Goal: Task Accomplishment & Management: Manage account settings

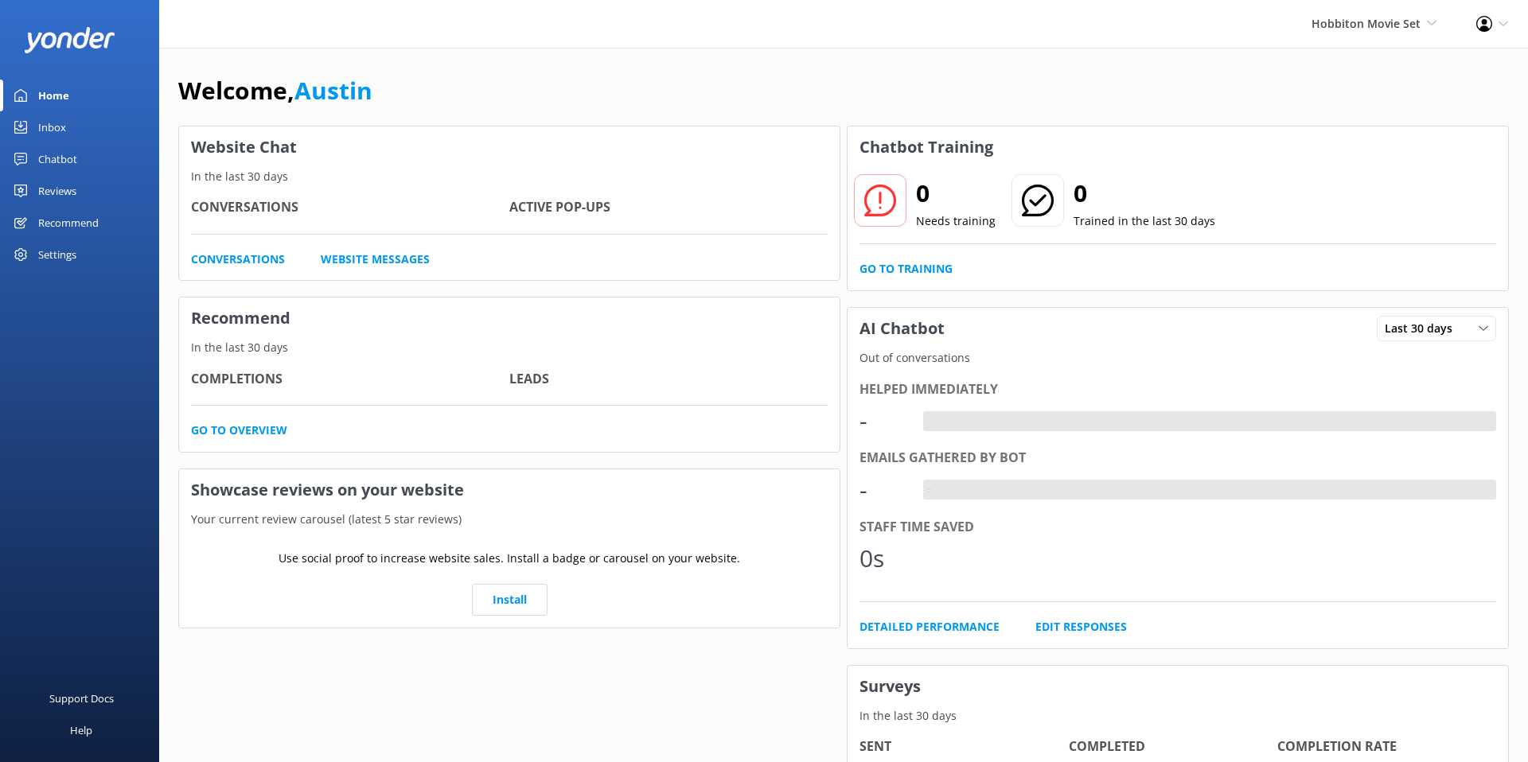
click at [932, 74] on div "Welcome, [GEOGRAPHIC_DATA]" at bounding box center [843, 99] width 1331 height 54
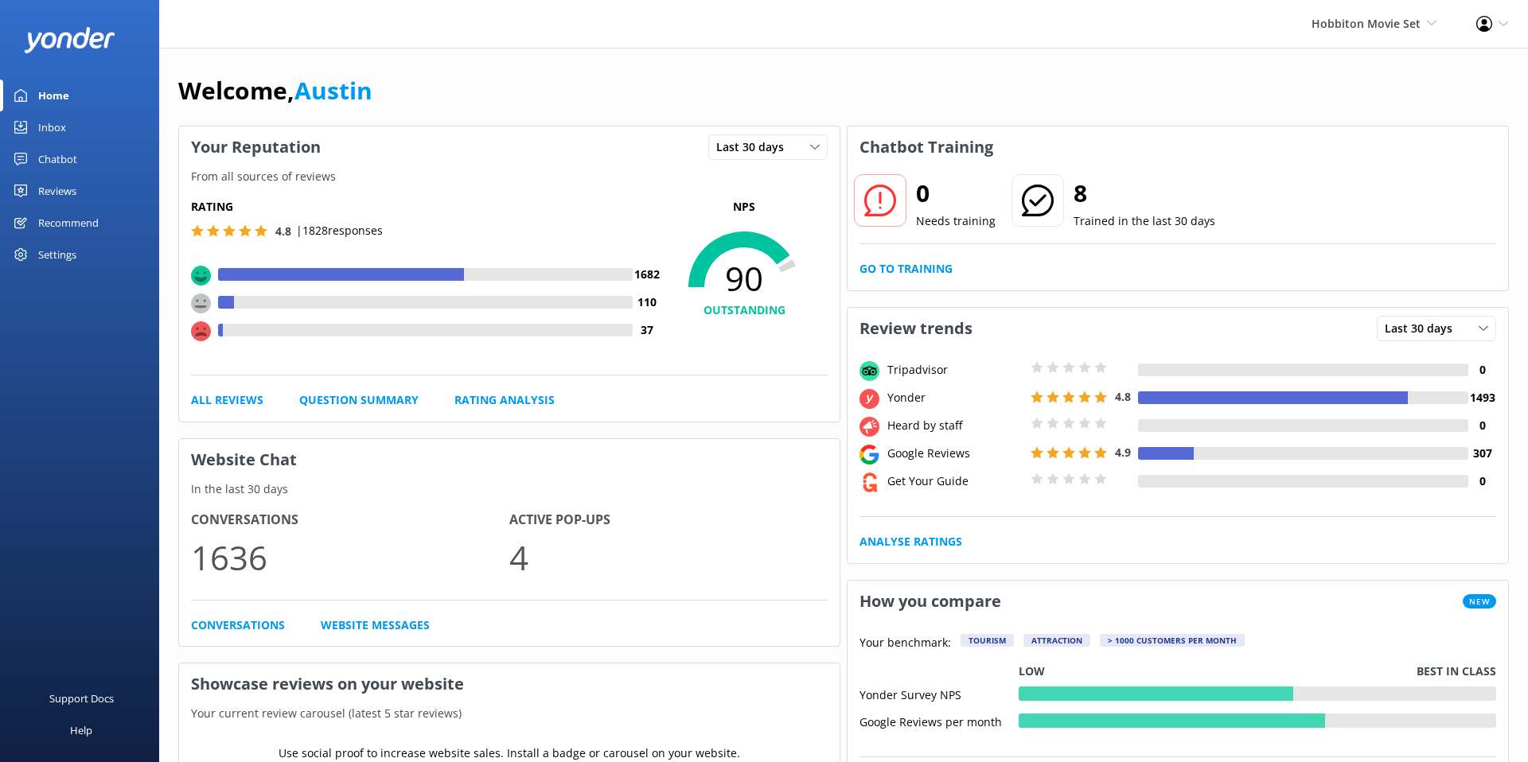
click at [438, 107] on div "Welcome, [GEOGRAPHIC_DATA]" at bounding box center [843, 99] width 1331 height 54
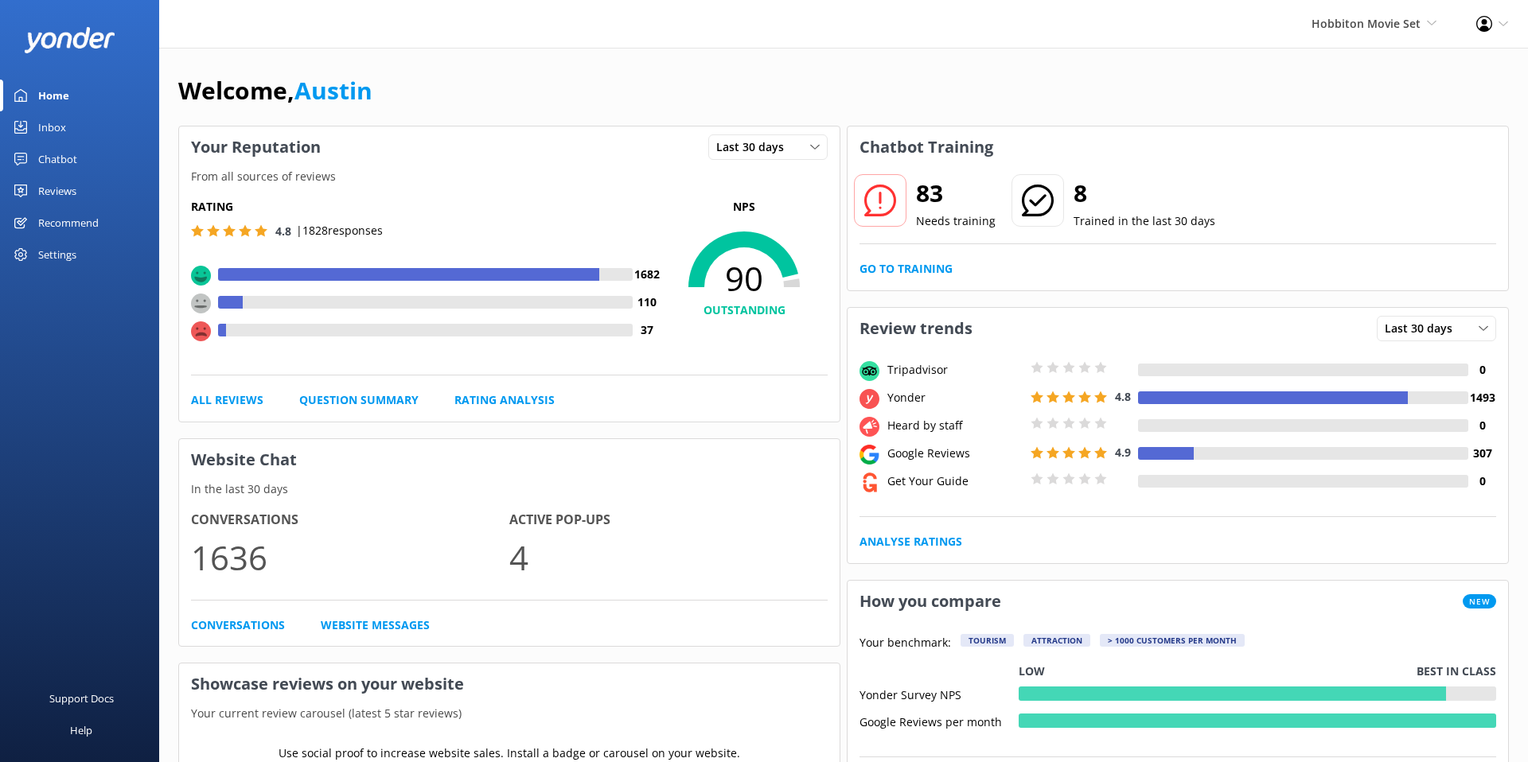
click at [438, 107] on div "Welcome, [GEOGRAPHIC_DATA]" at bounding box center [843, 99] width 1331 height 54
click at [54, 167] on div "Chatbot" at bounding box center [57, 159] width 39 height 32
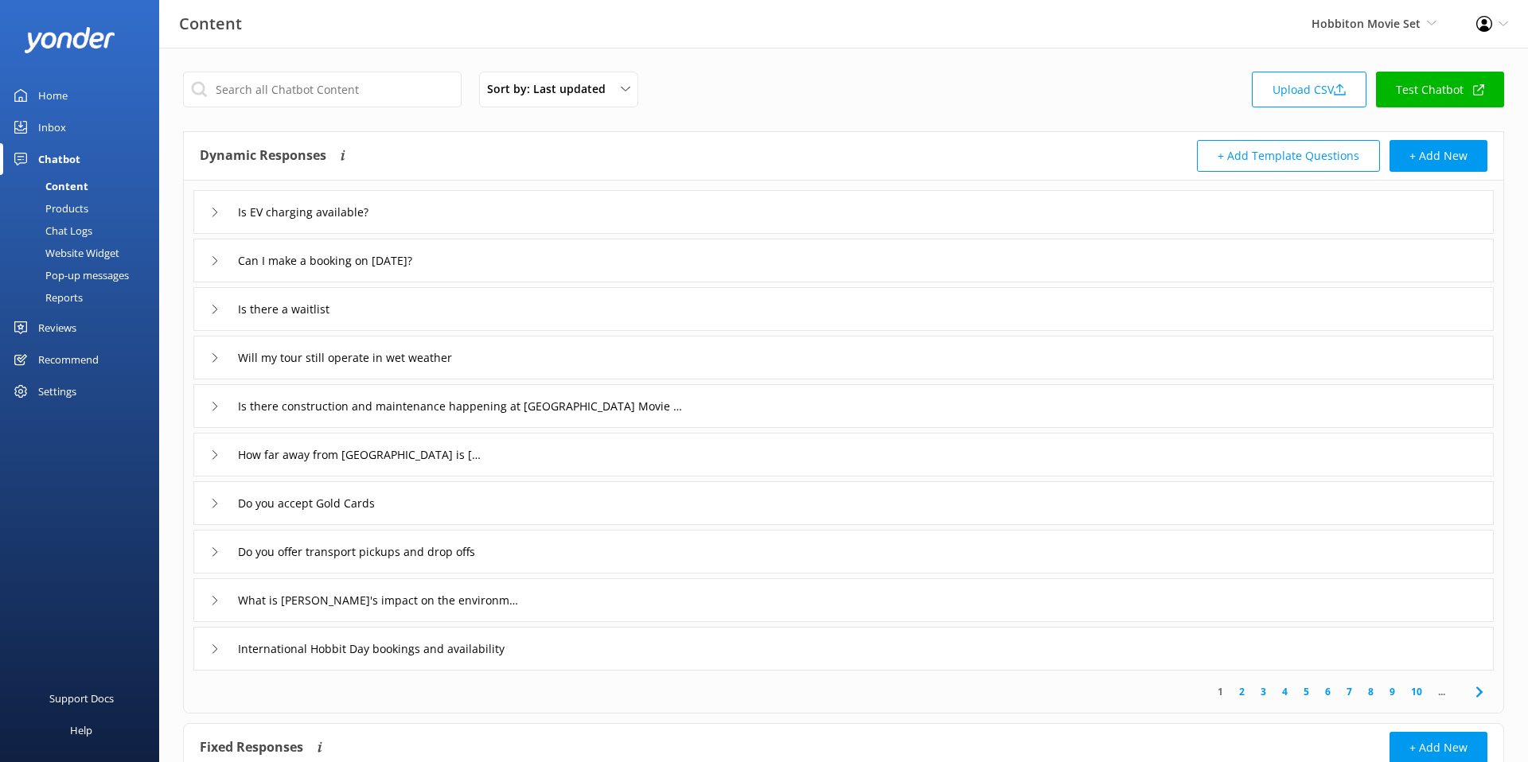
click at [75, 208] on div "Products" at bounding box center [49, 208] width 79 height 22
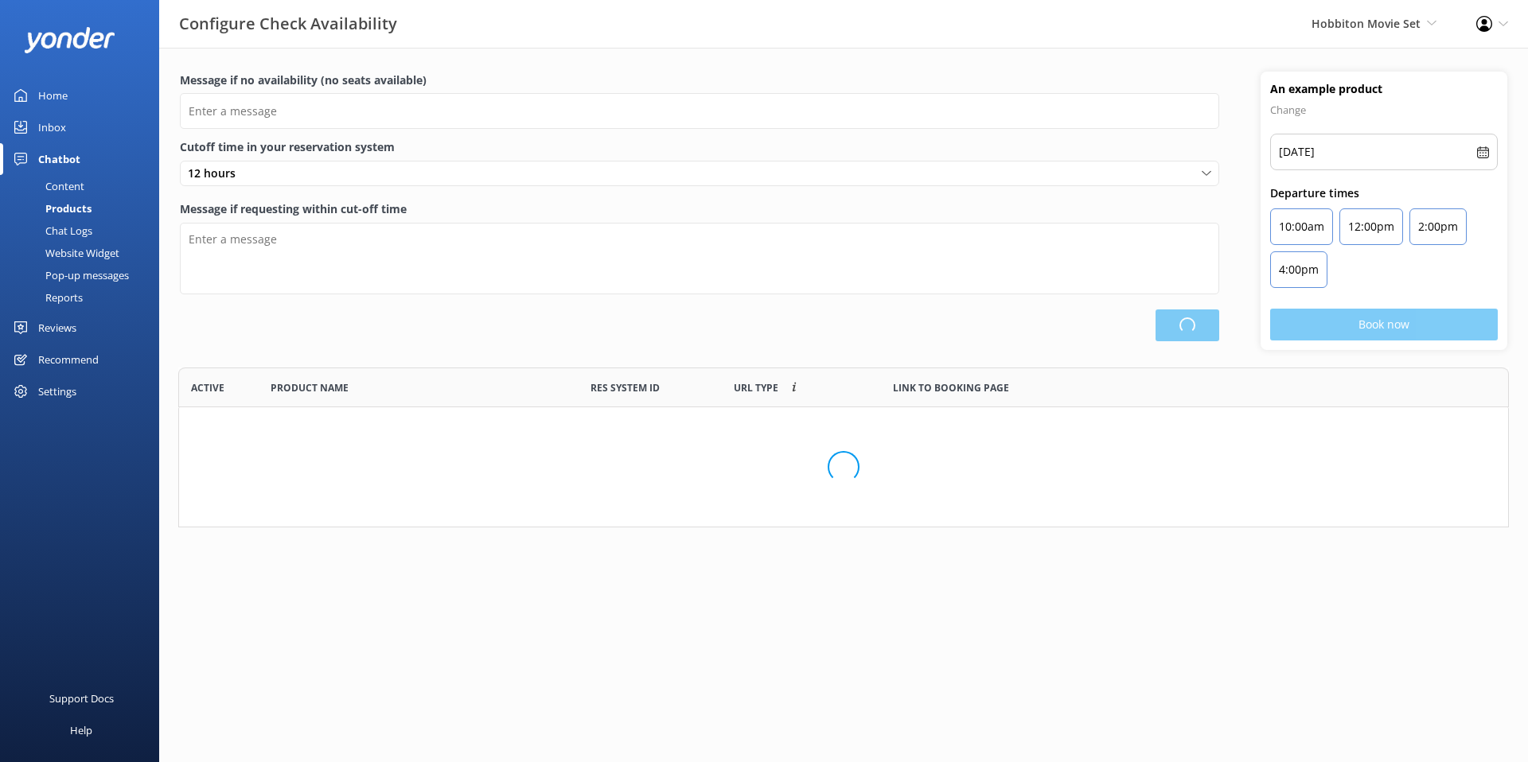
scroll to position [478, 1329]
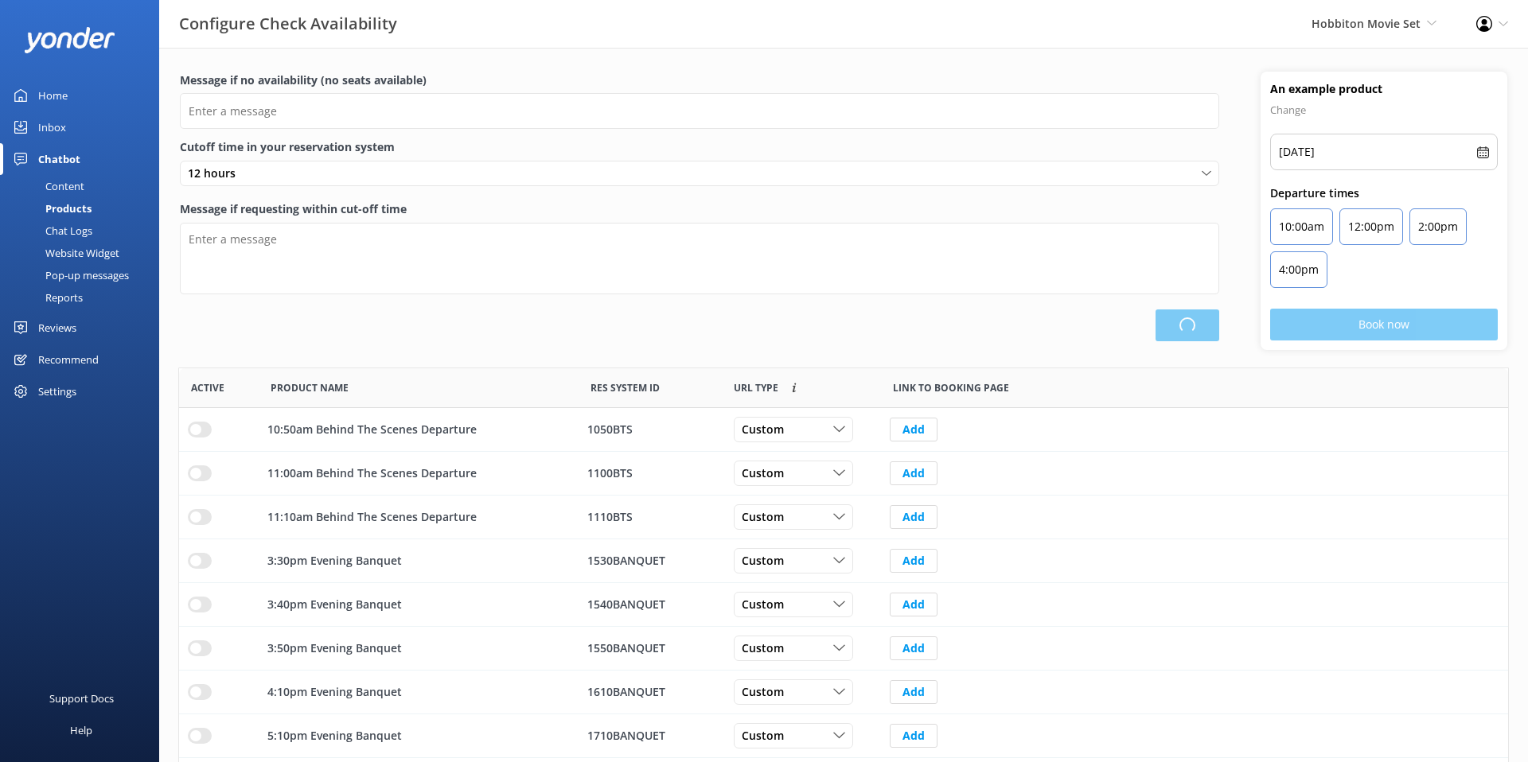
type input "There are no seats available, please check an alternative day"
type textarea "Our online booking system closes {hours} prior to departure. Please contact us …"
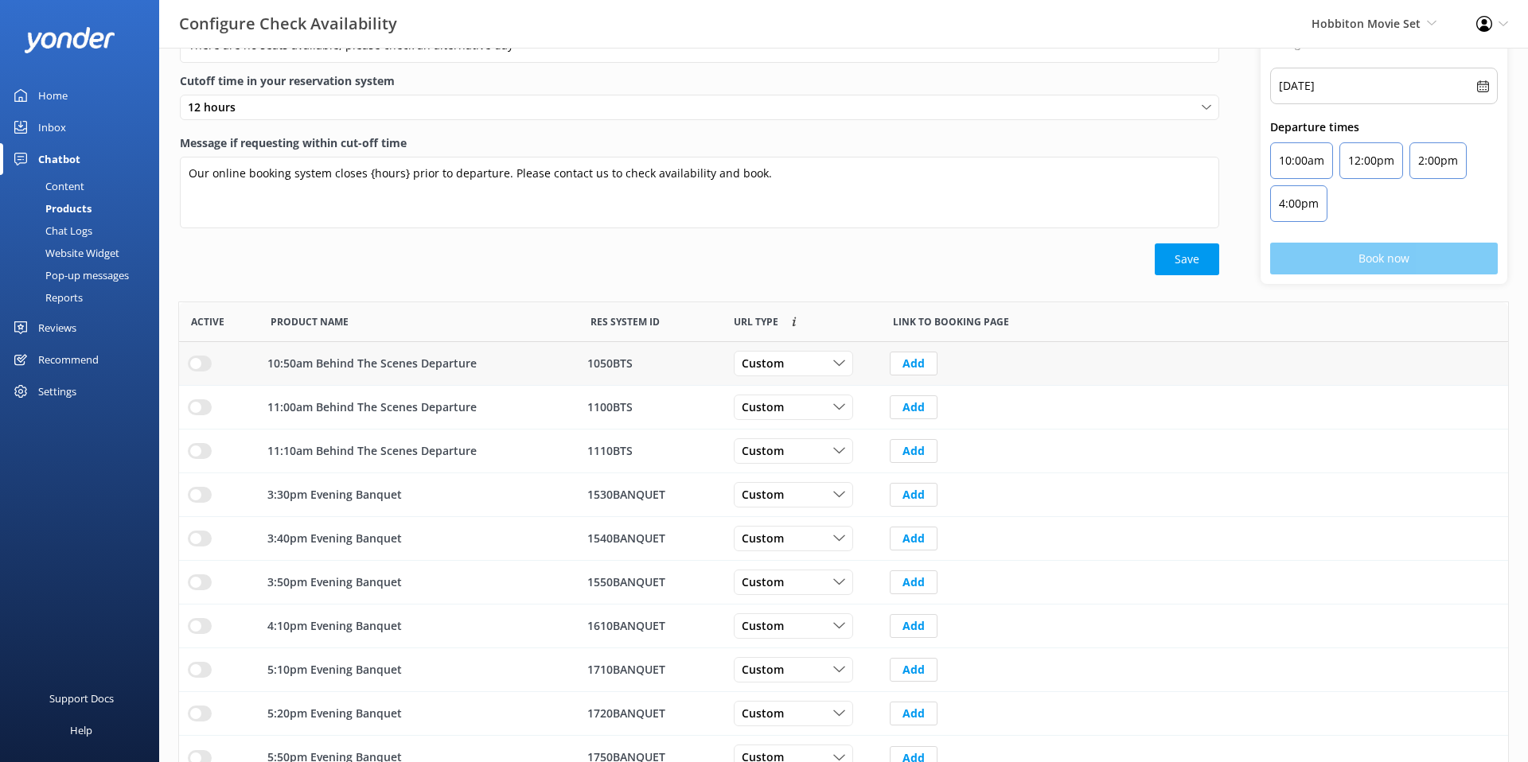
scroll to position [115, 0]
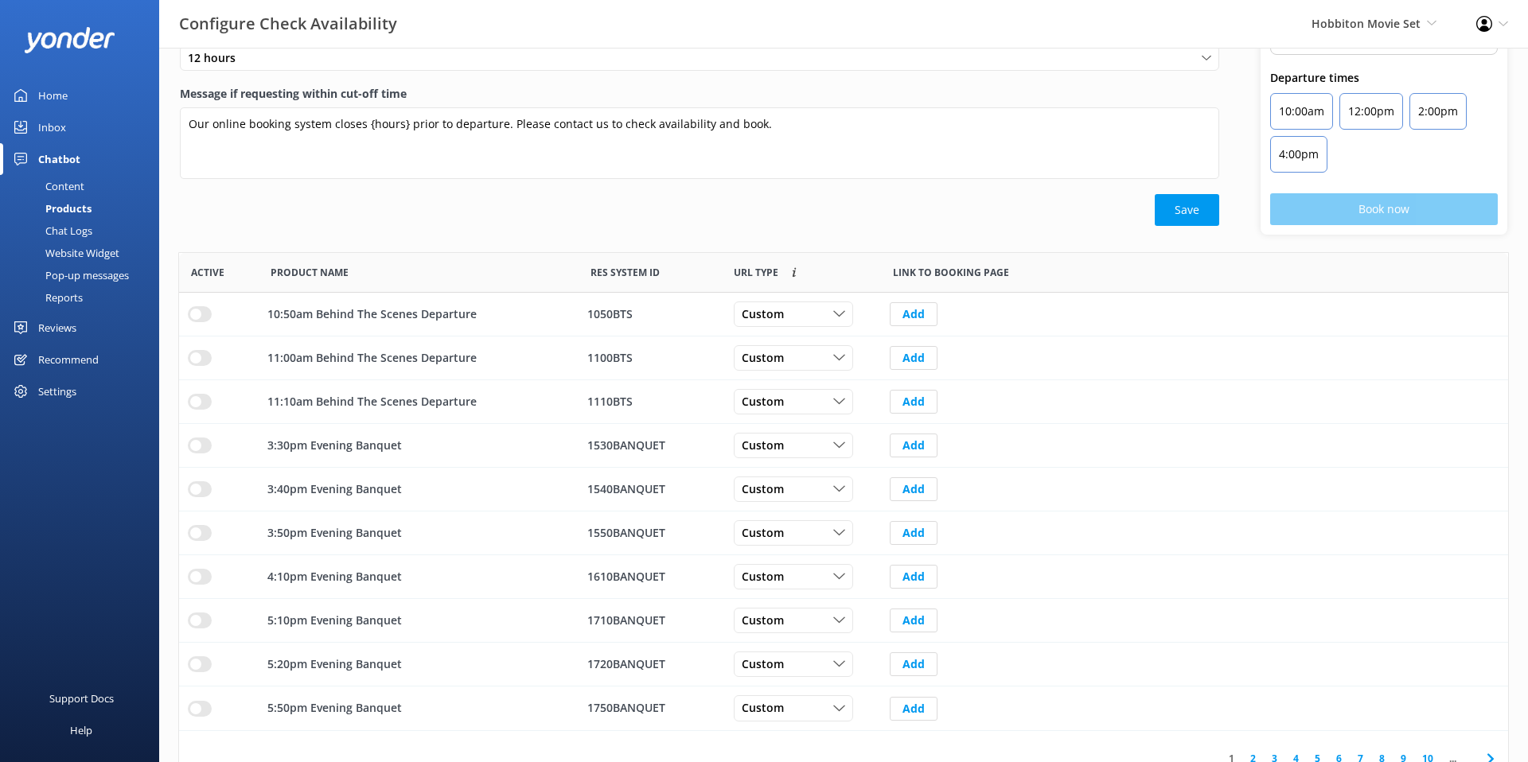
click at [74, 189] on div "Content" at bounding box center [47, 186] width 75 height 22
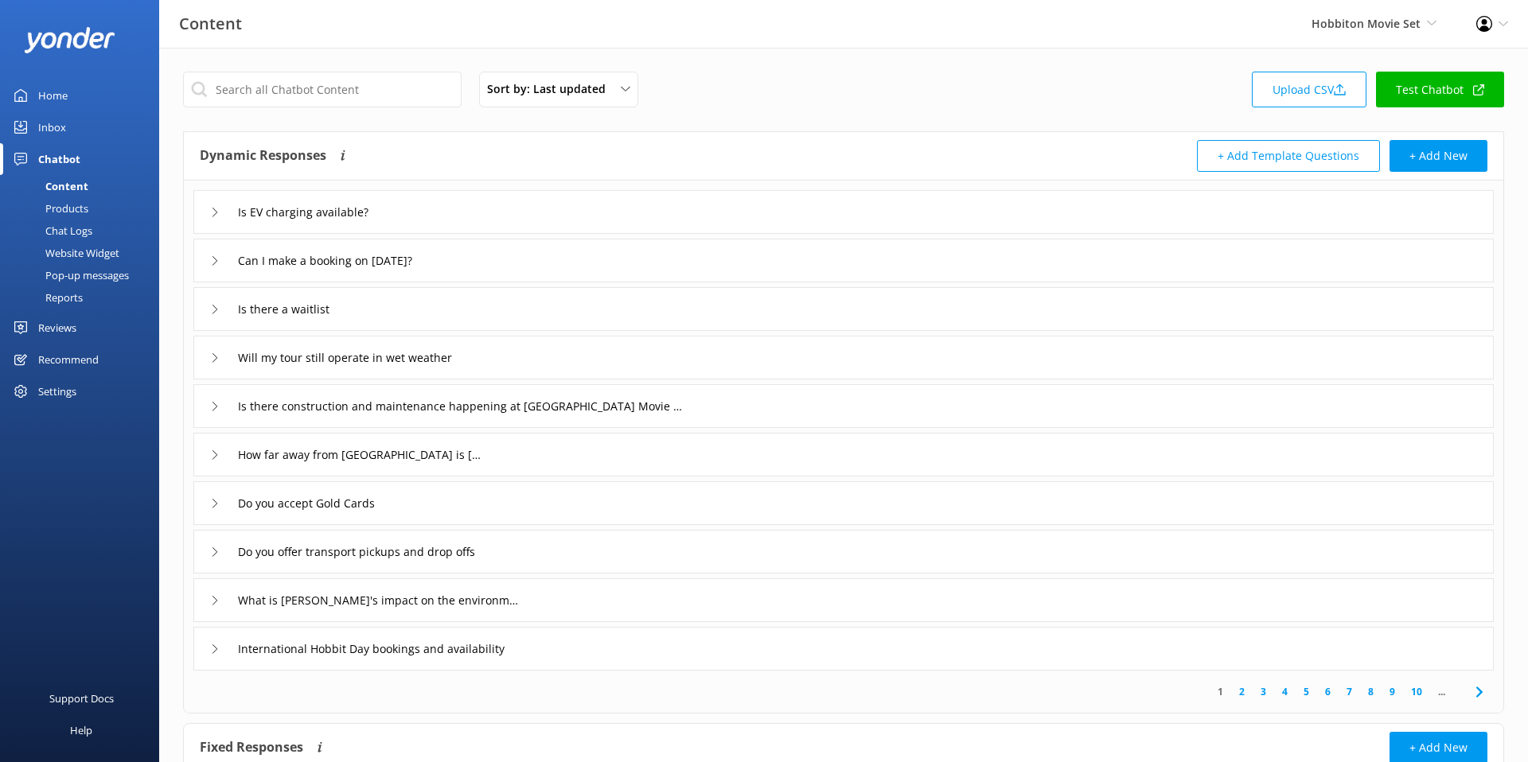
click at [856, 96] on div "Sort by: Last updated Title (A-Z) Last updated Upload CSV Test Chatbot" at bounding box center [843, 94] width 1321 height 45
click at [765, 95] on div "Sort by: Last updated Title (A-Z) Last updated Upload CSV Test Chatbot" at bounding box center [843, 94] width 1321 height 45
click at [750, 95] on div "Sort by: Last updated Title (A-Z) Last updated Upload CSV Test Chatbot" at bounding box center [843, 94] width 1321 height 45
click at [765, 93] on div "Sort by: Last updated Title (A-Z) Last updated Upload CSV Test Chatbot" at bounding box center [843, 94] width 1321 height 45
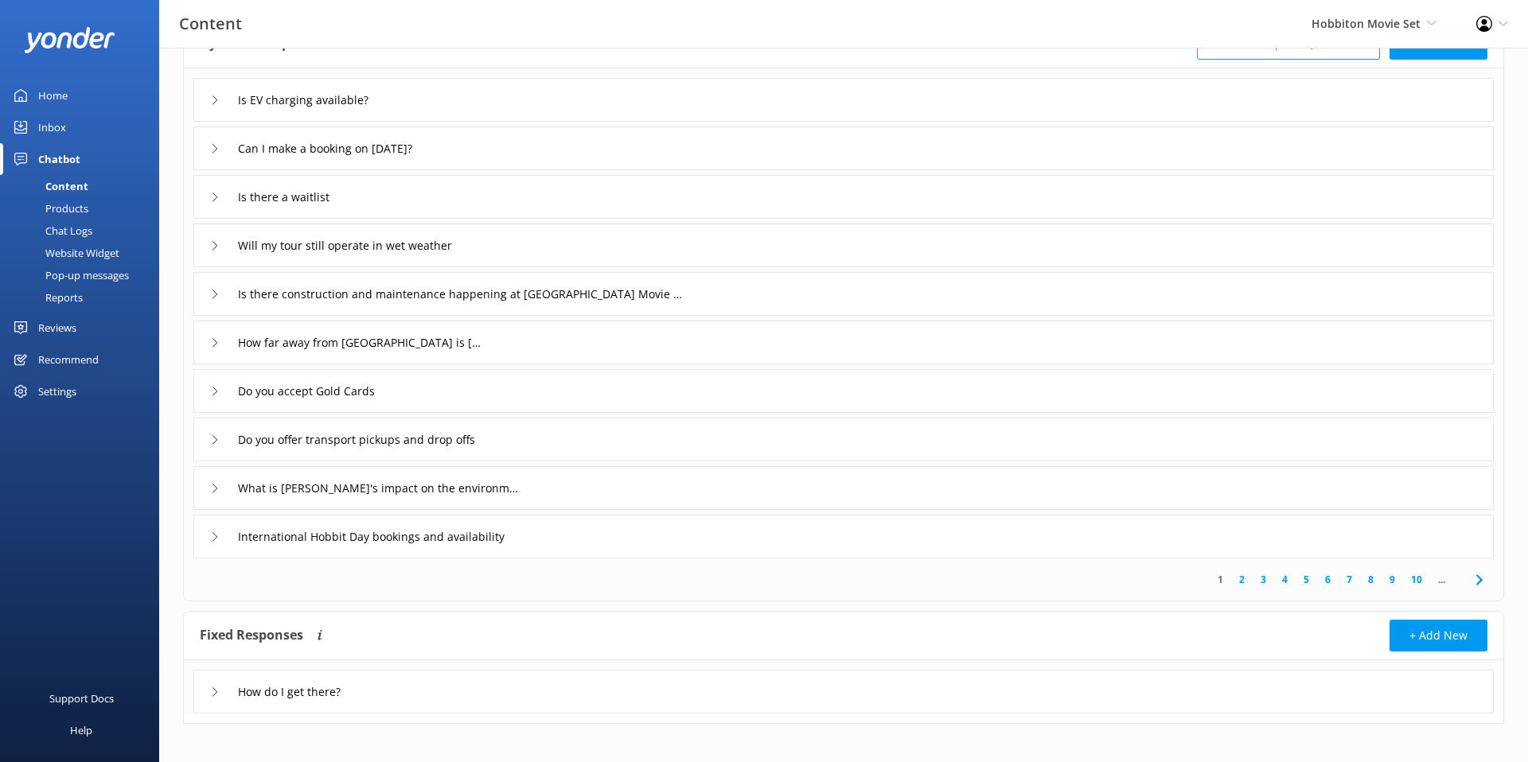
scroll to position [122, 0]
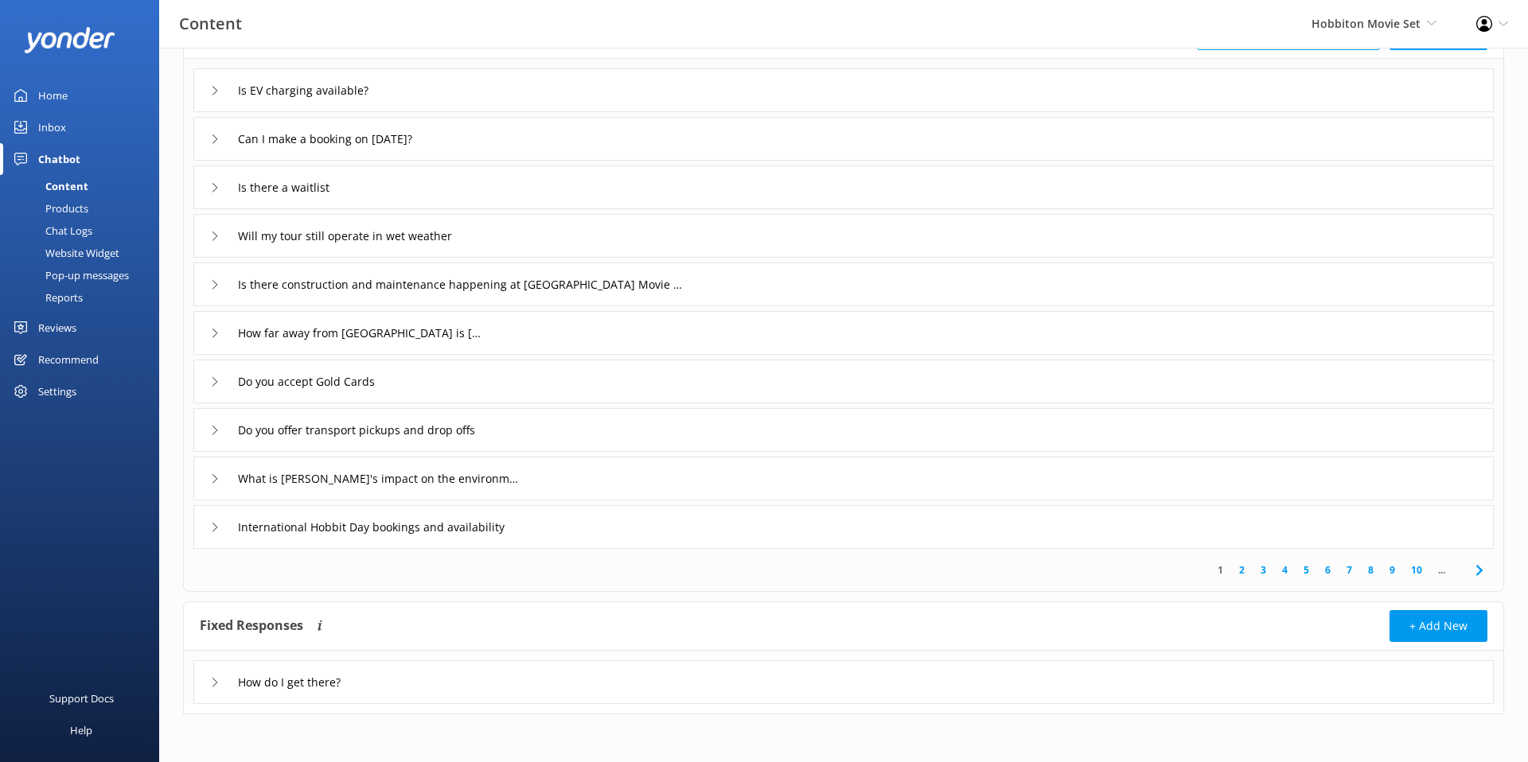
click at [87, 209] on div "Products" at bounding box center [49, 208] width 79 height 22
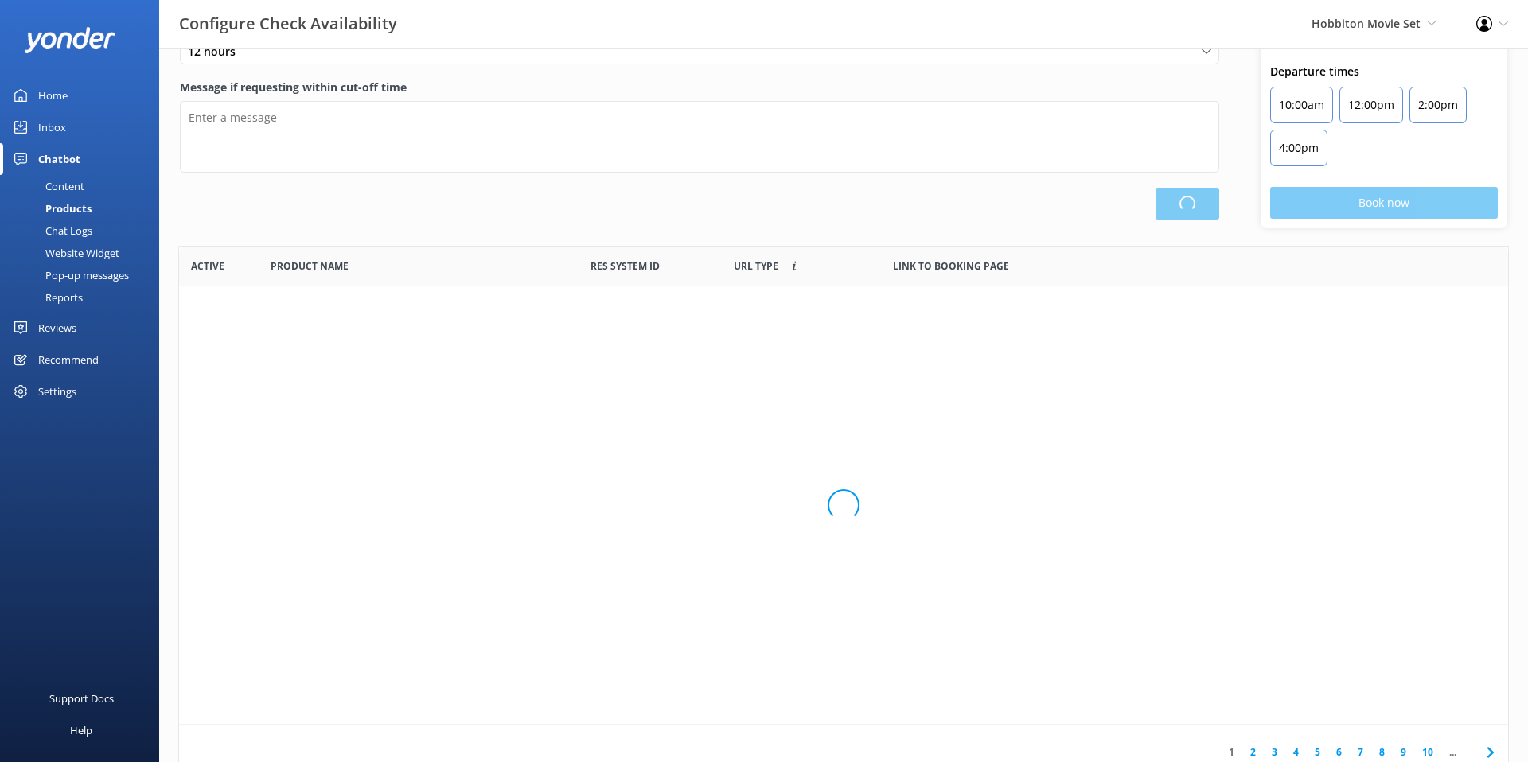
scroll to position [478, 1329]
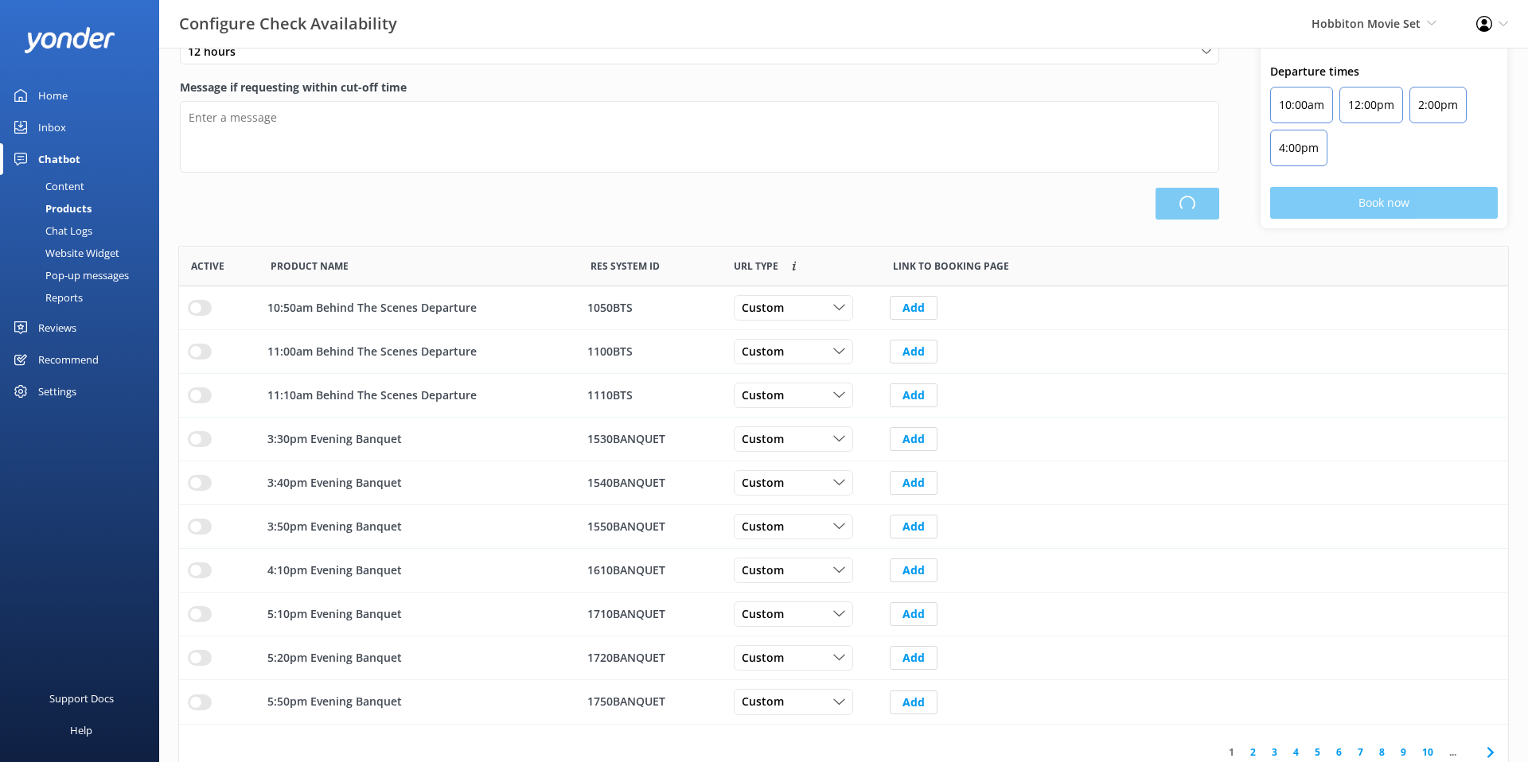
type input "There are no seats available, please check an alternative day"
type textarea "Our online booking system closes {hours} prior to departure. Please contact us …"
click at [794, 228] on div "Message if no availability (no seats available) There are no seats available, p…" at bounding box center [699, 89] width 1081 height 279
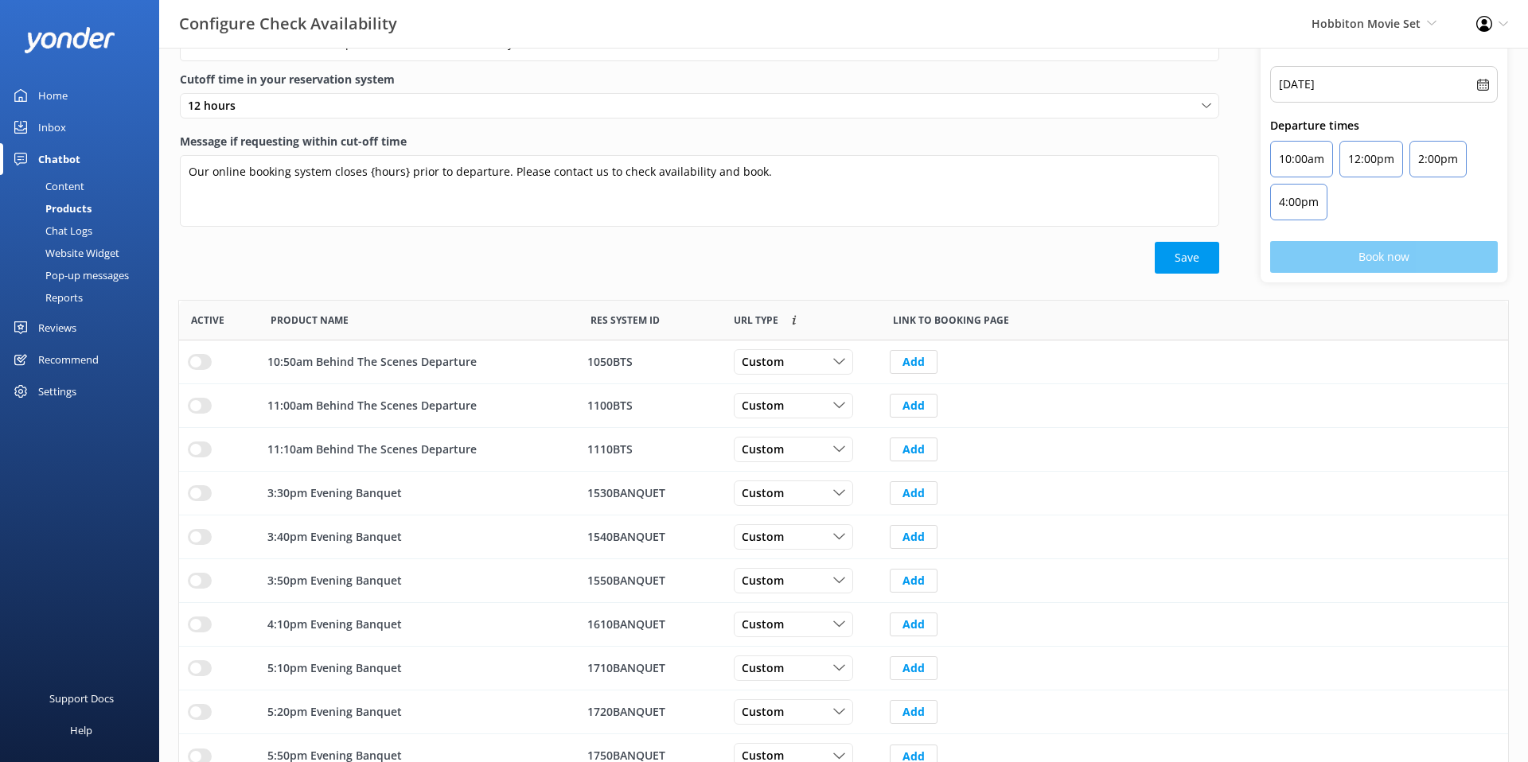
scroll to position [0, 0]
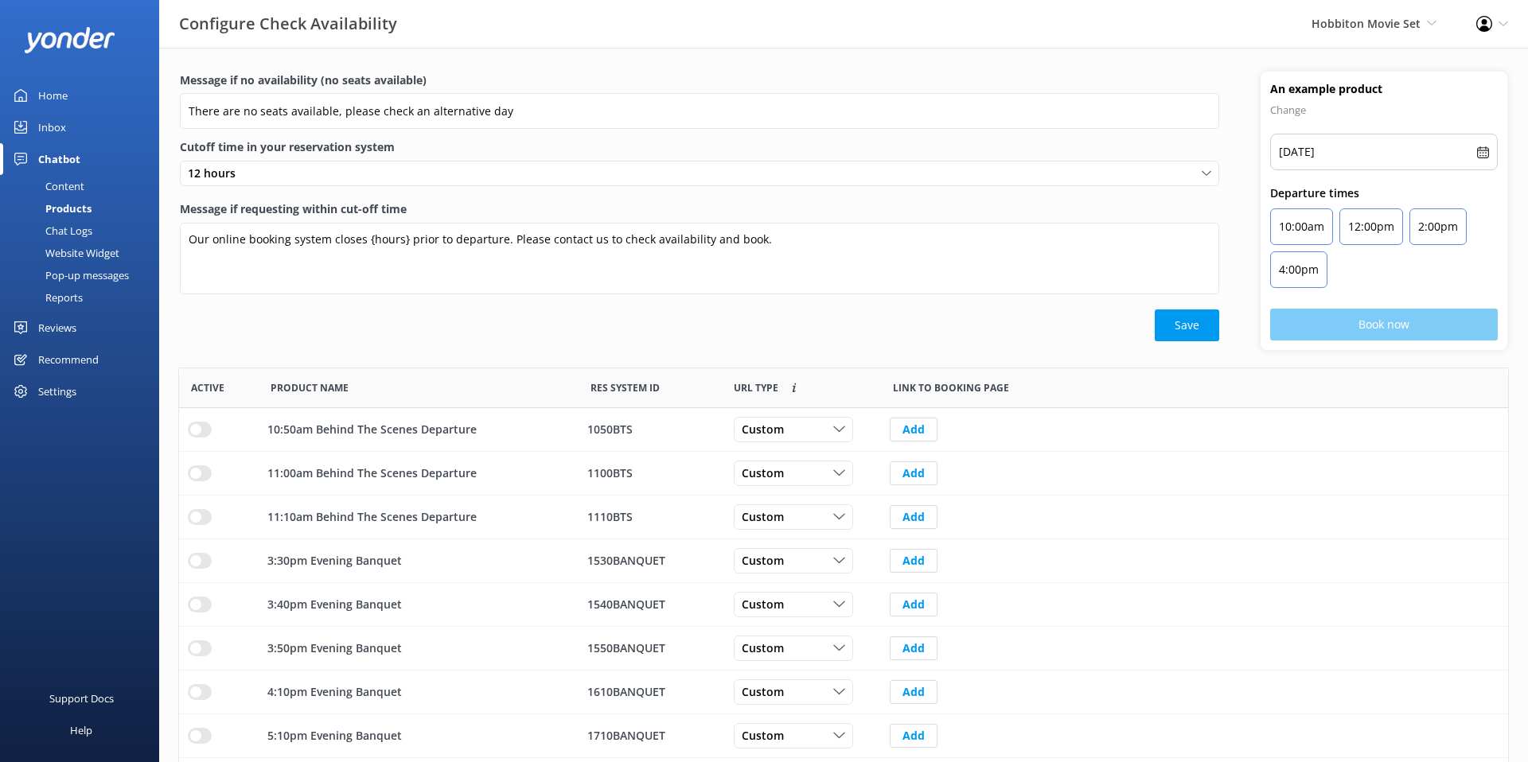
click at [809, 316] on div "Save" at bounding box center [699, 326] width 1039 height 32
click at [76, 186] on div "Content" at bounding box center [47, 186] width 75 height 22
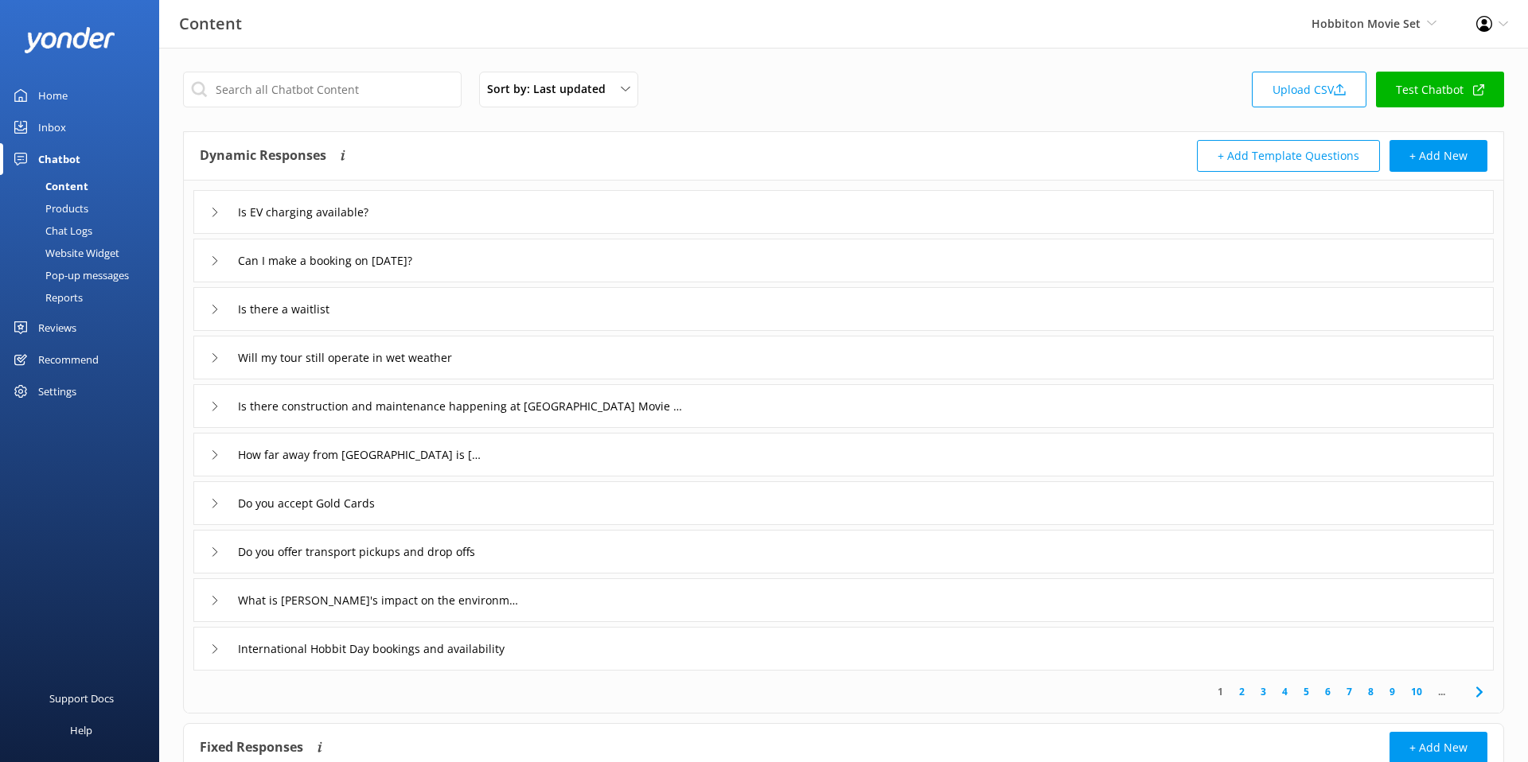
click at [216, 318] on div "Is there a waitlist" at bounding box center [283, 309] width 146 height 26
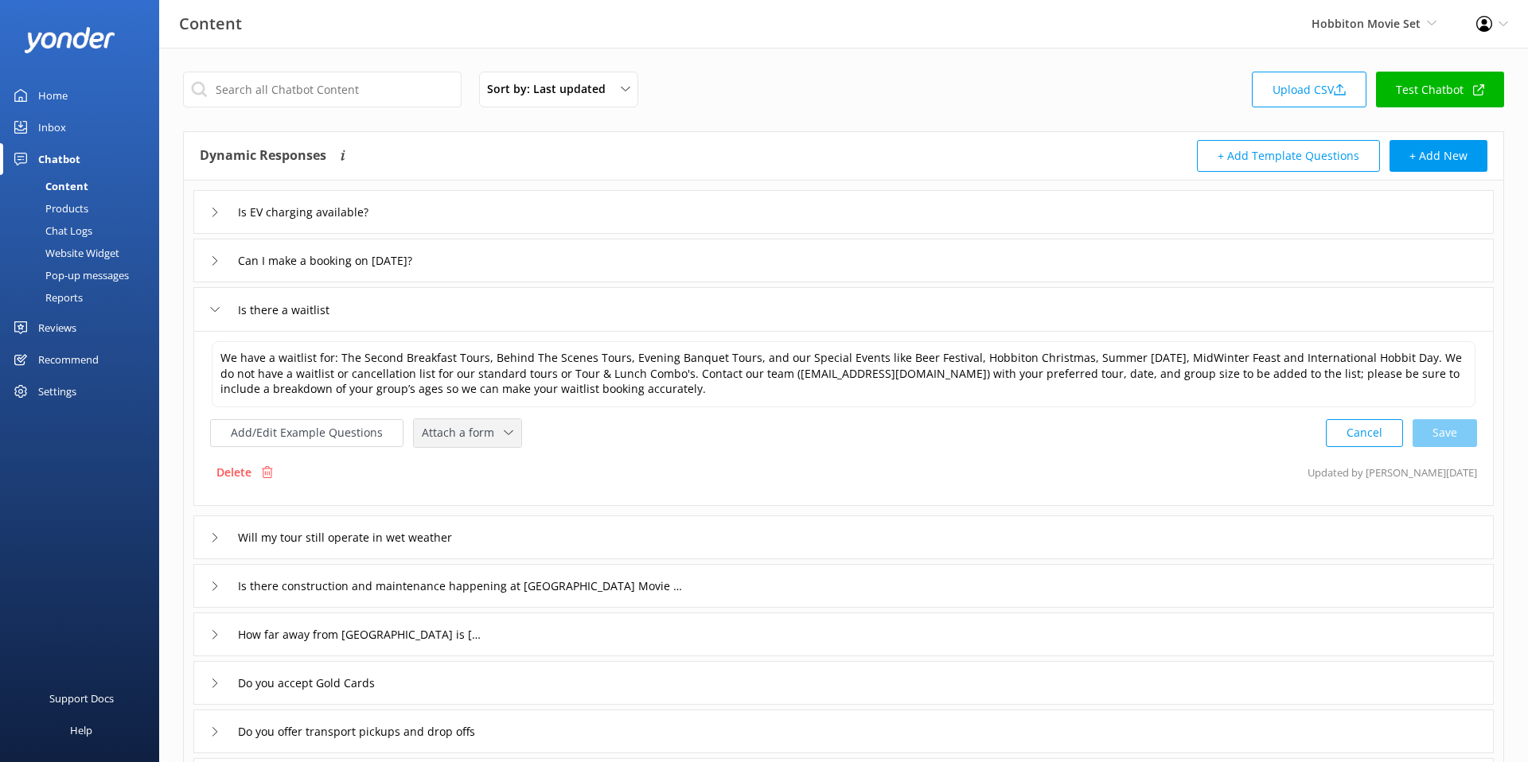
click at [438, 439] on span "Attach a form" at bounding box center [463, 433] width 82 height 18
click at [626, 444] on div "Add/Edit Example Questions Attach a form Leave contact details Check availabili…" at bounding box center [843, 433] width 1267 height 29
click at [488, 431] on span "Attach a form" at bounding box center [463, 433] width 82 height 18
click at [589, 435] on div "Add/Edit Example Questions Attach a form Leave contact details Check availabili…" at bounding box center [843, 433] width 1267 height 29
click at [480, 442] on div "Attach a form Leave contact details Check availability" at bounding box center [467, 433] width 107 height 28
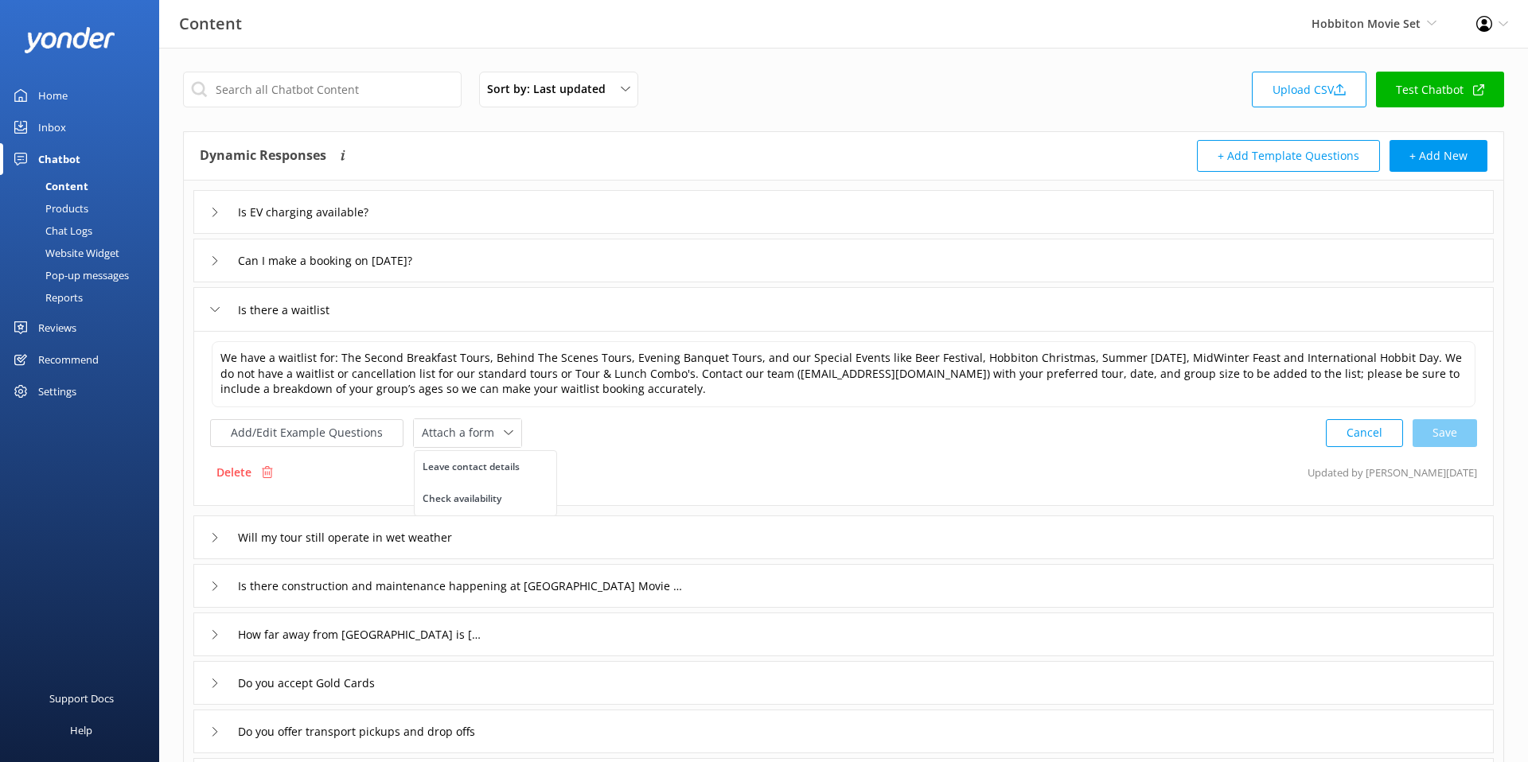
click at [712, 438] on div "Add/Edit Example Questions Attach a form Leave contact details Check availabili…" at bounding box center [843, 433] width 1267 height 29
click at [997, 115] on div "Sort by: Last updated Title (A-Z) Last updated Upload CSV Test Chatbot" at bounding box center [843, 94] width 1321 height 45
click at [78, 322] on link "Reviews" at bounding box center [79, 328] width 159 height 32
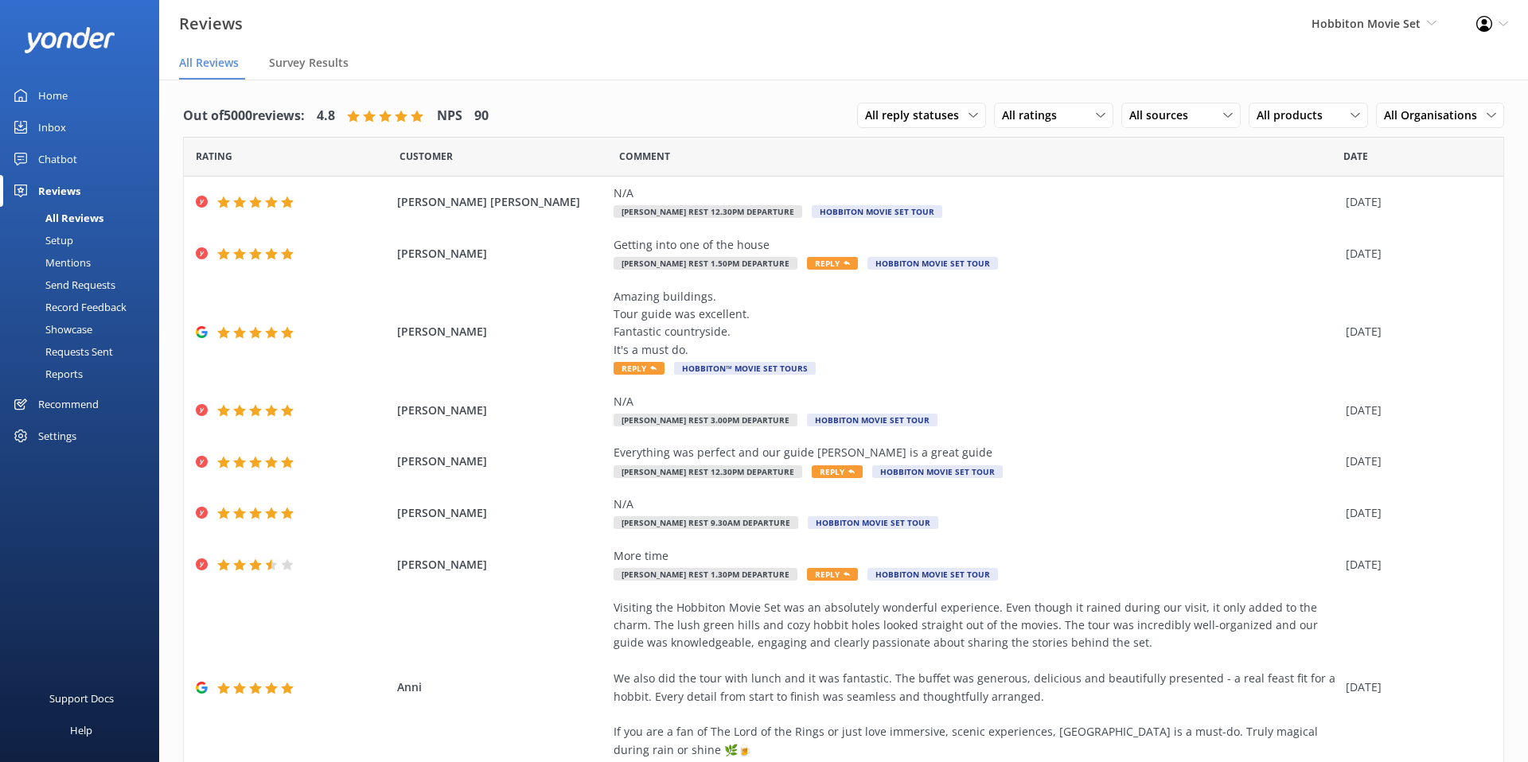
click at [629, 104] on div "Out of 5000 reviews: 4.8 NPS 90 All reply statuses All reply statuses Needs a r…" at bounding box center [843, 115] width 1321 height 41
click at [1007, 214] on div "N/A Shires Rest 12.30pm Departure Hobbiton Movie Set Tour" at bounding box center [976, 203] width 724 height 36
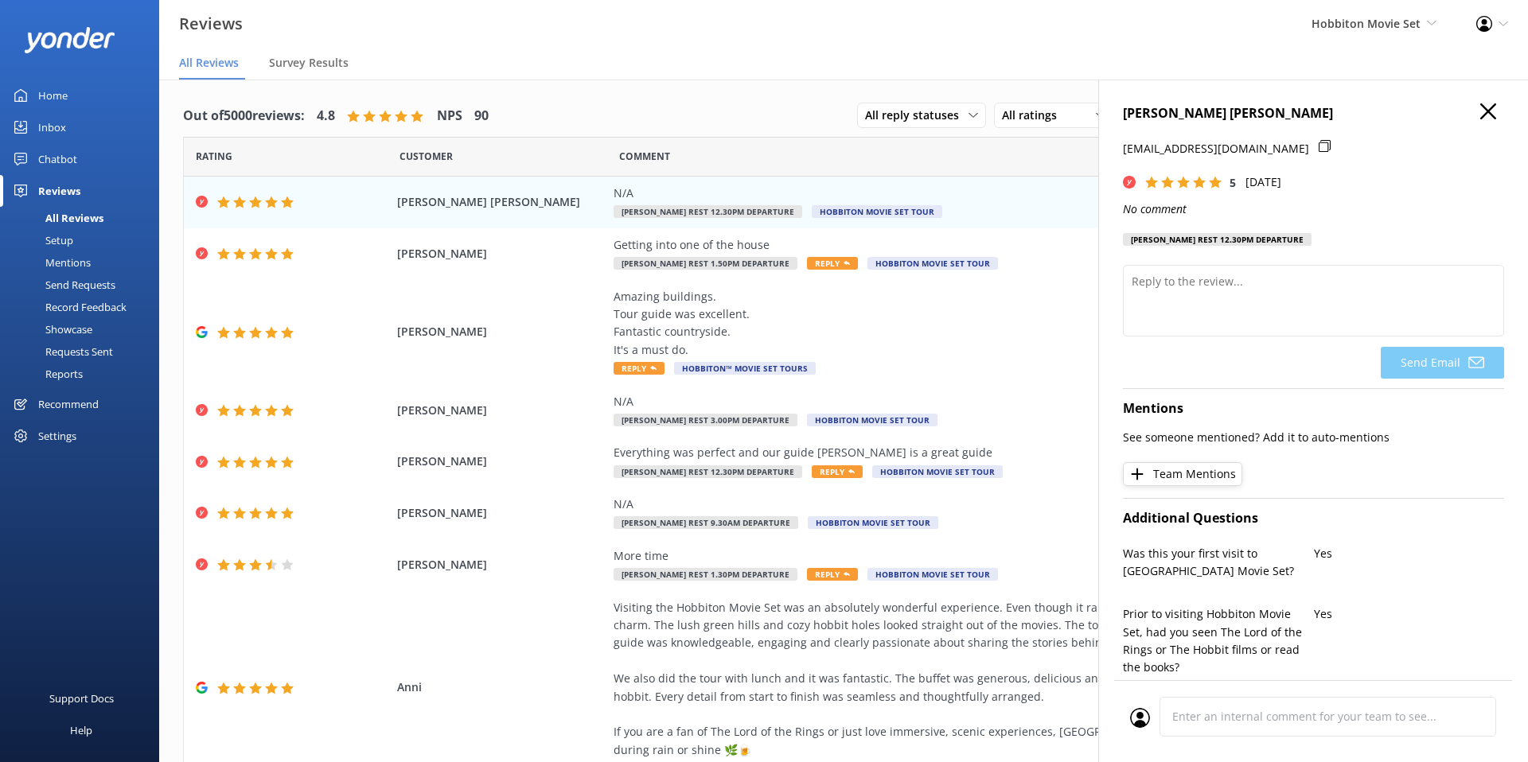
click at [1490, 114] on use "button" at bounding box center [1488, 111] width 16 height 16
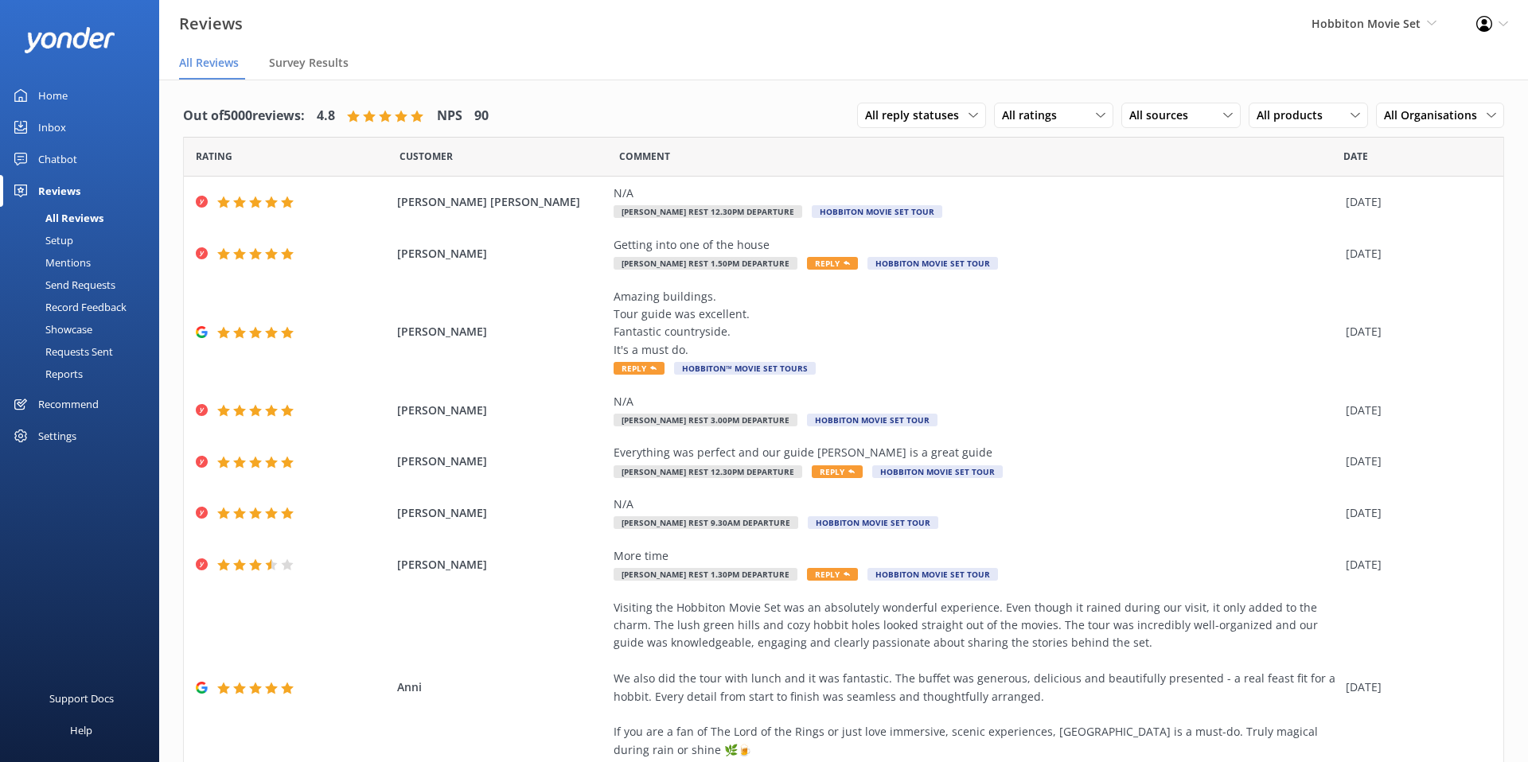
click at [999, 52] on nav "All Reviews Survey Results" at bounding box center [843, 64] width 1369 height 32
click at [985, 53] on nav "All Reviews Survey Results" at bounding box center [843, 64] width 1369 height 32
click at [787, 108] on div "Out of 5000 reviews: 4.8 NPS 90 All reply statuses All reply statuses Needs a r…" at bounding box center [843, 115] width 1321 height 41
click at [661, 114] on div "Out of 5000 reviews: 4.8 NPS 90 All reply statuses All reply statuses Needs a r…" at bounding box center [843, 115] width 1321 height 41
click at [743, 106] on div "Out of 5000 reviews: 4.8 NPS 90 All reply statuses All reply statuses Needs a r…" at bounding box center [843, 115] width 1321 height 41
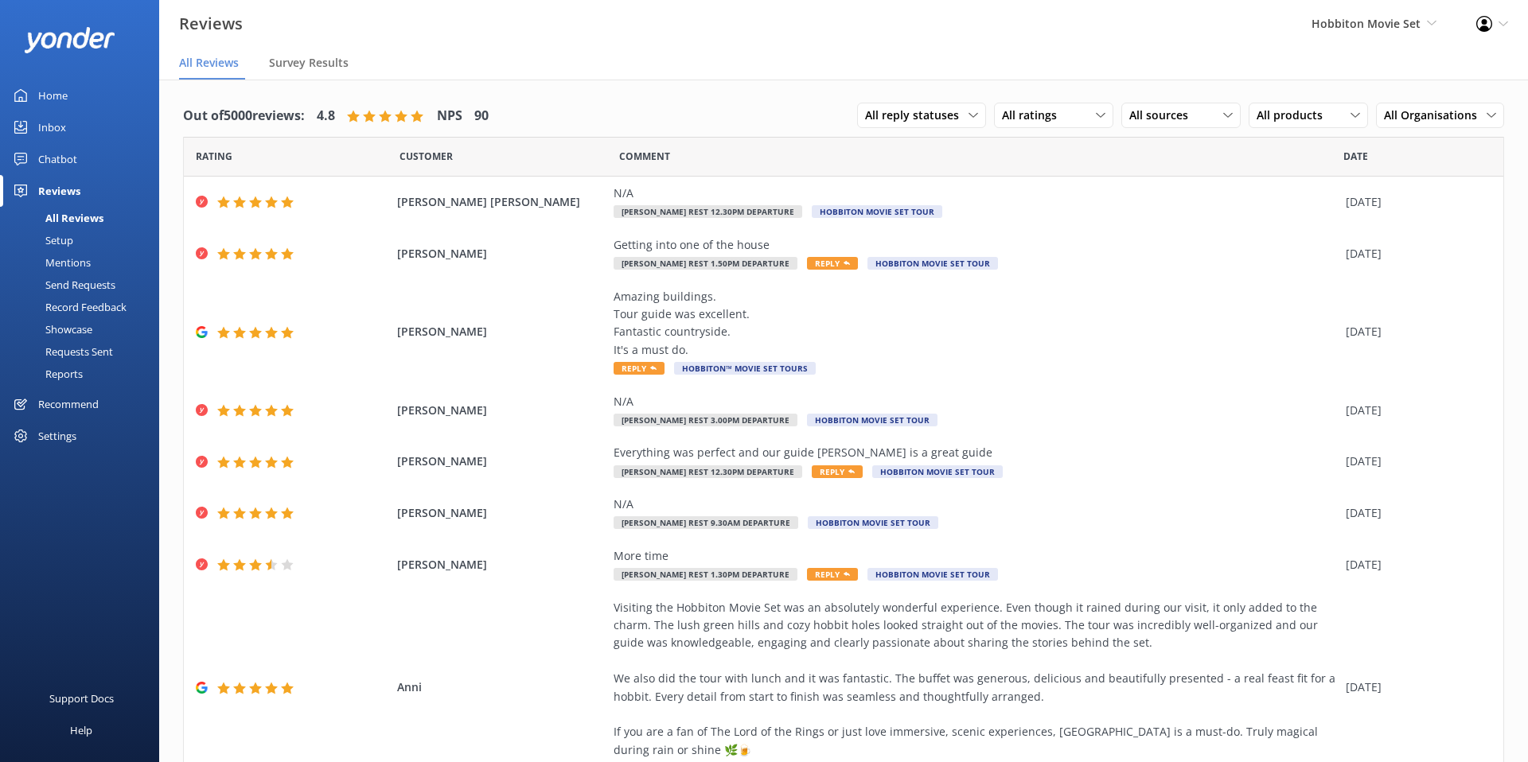
click at [715, 76] on nav "All Reviews Survey Results" at bounding box center [843, 64] width 1369 height 32
click at [727, 108] on div "Out of 5000 reviews: 4.8 NPS 90 All reply statuses All reply statuses Needs a r…" at bounding box center [843, 115] width 1321 height 41
click at [763, 98] on div "Out of 5000 reviews: 4.8 NPS 90 All reply statuses All reply statuses Needs a r…" at bounding box center [843, 115] width 1321 height 41
click at [1104, 92] on div "Out of 5000 reviews: 4.8 NPS 90 All reply statuses All reply statuses Needs a r…" at bounding box center [843, 563] width 1369 height 966
